Goal: Navigation & Orientation: Find specific page/section

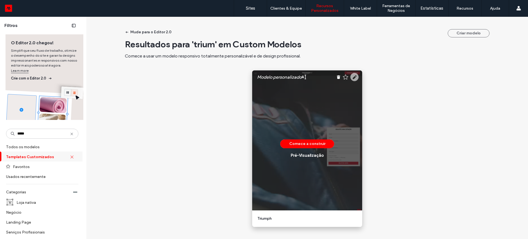
click at [351, 78] on icon at bounding box center [354, 77] width 8 height 8
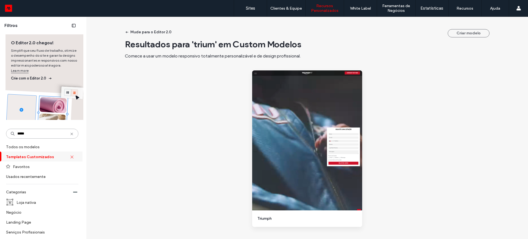
drag, startPoint x: 32, startPoint y: 133, endPoint x: 5, endPoint y: 137, distance: 27.2
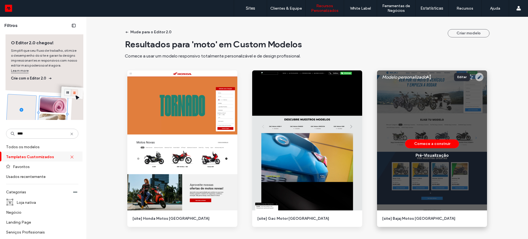
click at [478, 76] on icon at bounding box center [479, 77] width 8 height 8
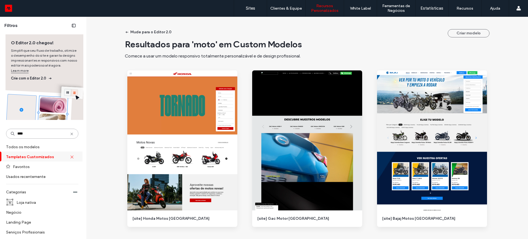
drag, startPoint x: 31, startPoint y: 134, endPoint x: 2, endPoint y: 137, distance: 28.5
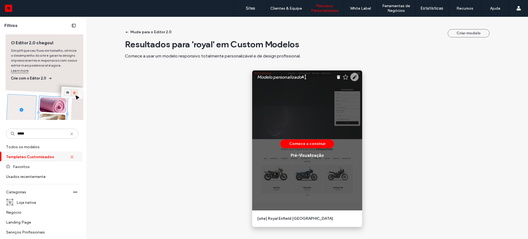
click at [355, 77] on use at bounding box center [354, 77] width 8 height 8
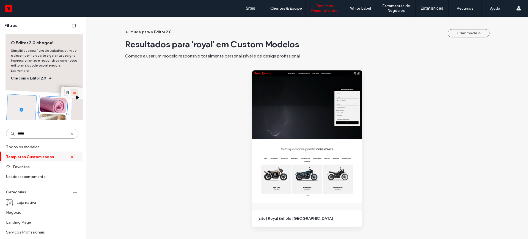
drag, startPoint x: 30, startPoint y: 133, endPoint x: 0, endPoint y: 138, distance: 30.3
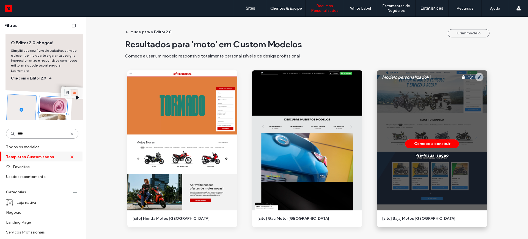
type input "****"
click at [480, 75] on use at bounding box center [479, 77] width 8 height 8
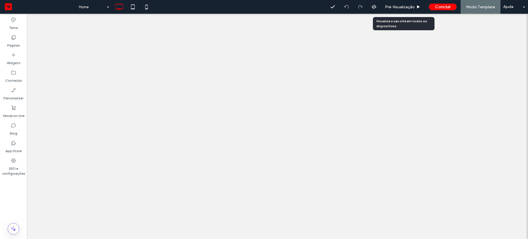
click at [397, 7] on span "Pré-Visualizaçāo" at bounding box center [400, 7] width 30 height 5
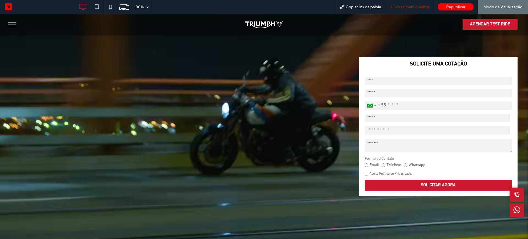
click at [399, 6] on span "Voltar para o editor" at bounding box center [412, 7] width 34 height 5
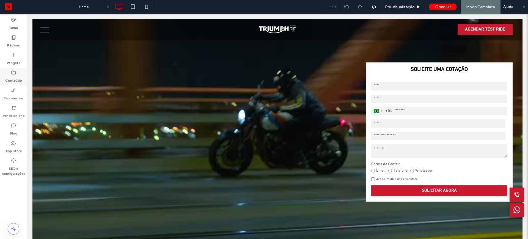
click at [9, 81] on label "Conteúdo" at bounding box center [13, 79] width 17 height 8
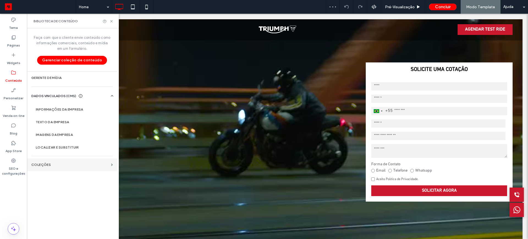
click at [41, 164] on label "COLEÇÕES" at bounding box center [70, 165] width 78 height 4
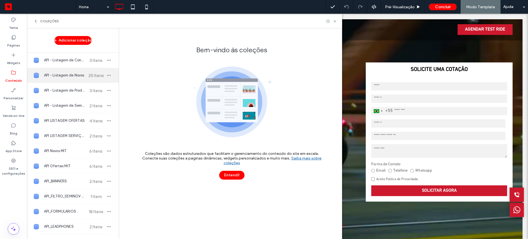
click at [65, 76] on span "API - Listagem de Novos" at bounding box center [64, 76] width 41 height 6
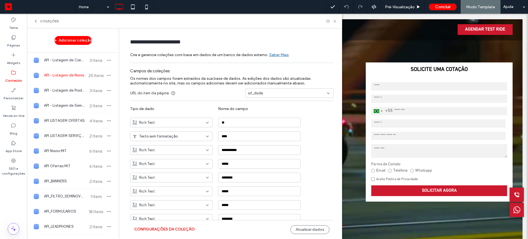
click at [160, 228] on button "Configurações da coleção" at bounding box center [164, 229] width 61 height 9
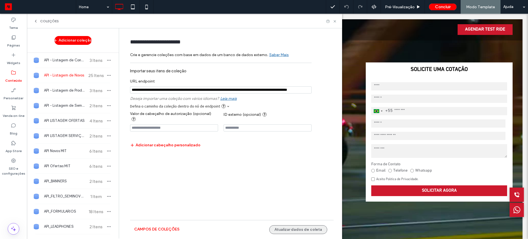
click at [304, 229] on button "Atualizar dados de coleta" at bounding box center [298, 229] width 58 height 9
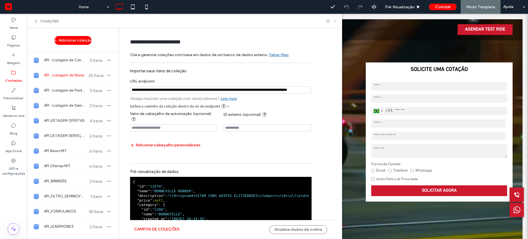
click at [336, 19] on icon at bounding box center [335, 21] width 4 height 4
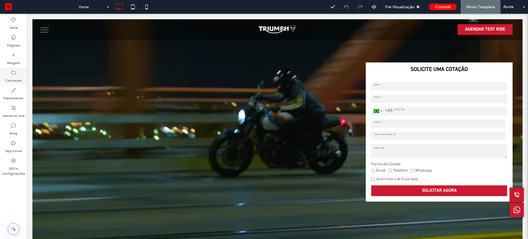
click at [15, 76] on label "Conteúdo" at bounding box center [13, 79] width 17 height 8
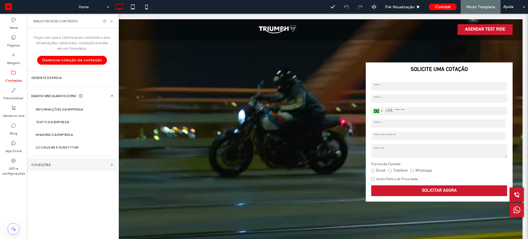
click at [41, 164] on label "COLEÇÕES" at bounding box center [70, 165] width 78 height 4
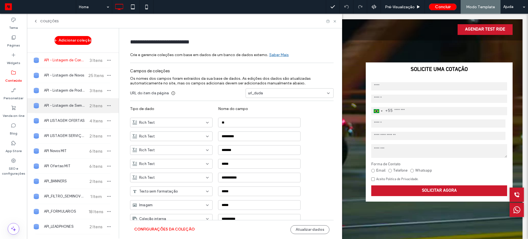
click at [61, 105] on span "API - Listagem de Seminovos" at bounding box center [64, 106] width 41 height 6
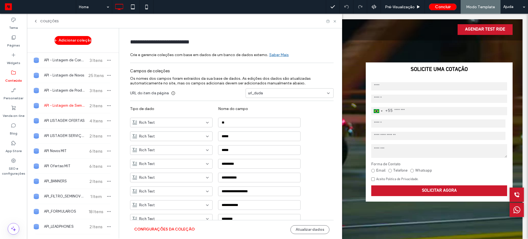
type input "**********"
click at [152, 228] on button "Configurações da coleção" at bounding box center [164, 229] width 61 height 9
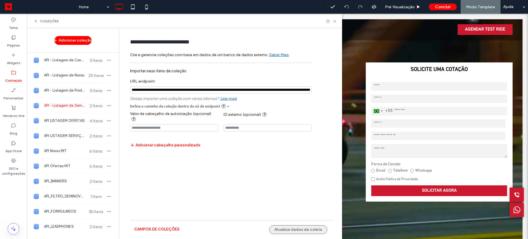
click at [311, 229] on button "Atualizar dados de coleta" at bounding box center [298, 229] width 58 height 9
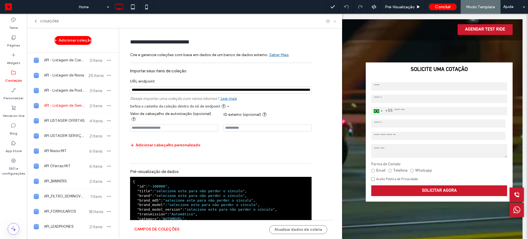
click at [335, 22] on icon at bounding box center [335, 21] width 4 height 4
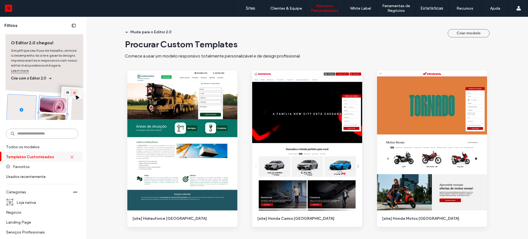
click at [46, 132] on input at bounding box center [42, 134] width 72 height 10
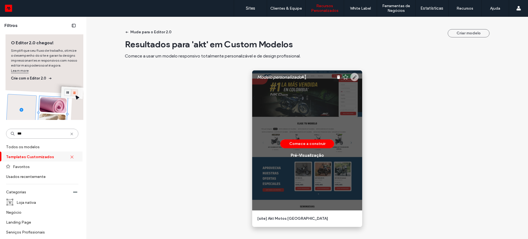
type input "***"
click at [354, 75] on use at bounding box center [354, 77] width 8 height 8
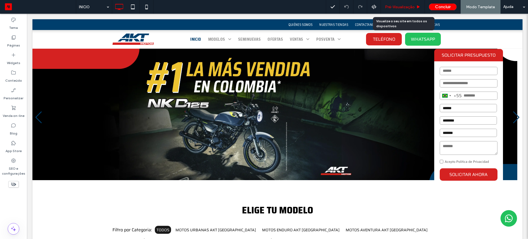
click at [393, 7] on span "Pré-Visualizaçāo" at bounding box center [400, 7] width 30 height 5
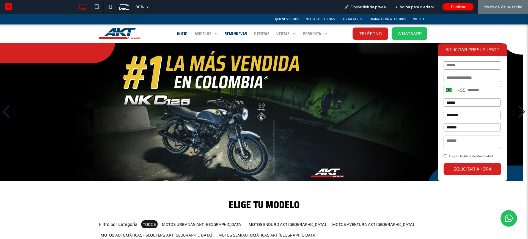
click at [229, 32] on span "SEMINUEVAS" at bounding box center [236, 34] width 23 height 6
